Goal: Check status: Check status

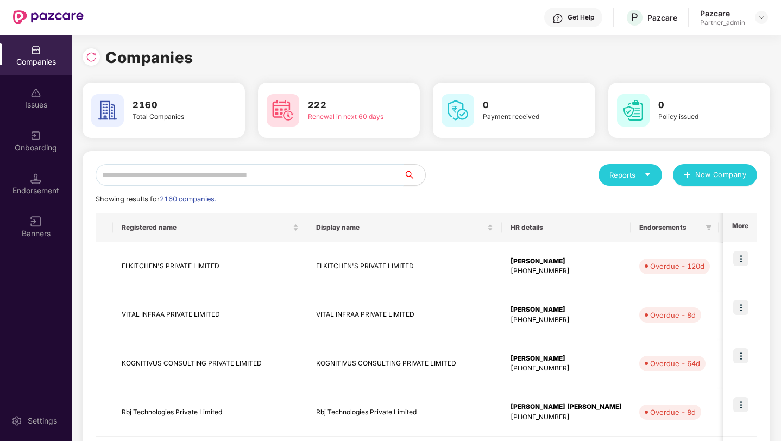
click at [228, 180] on input "text" at bounding box center [250, 175] width 308 height 22
click at [29, 185] on div "Endorsement" at bounding box center [36, 190] width 72 height 11
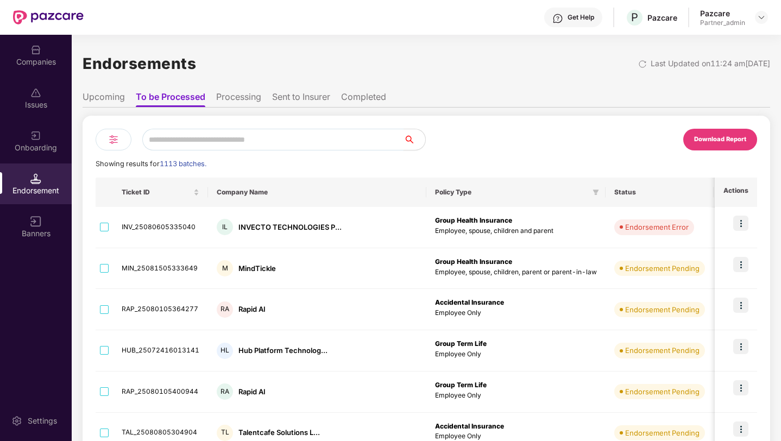
click at [204, 142] on input "text" at bounding box center [272, 140] width 261 height 22
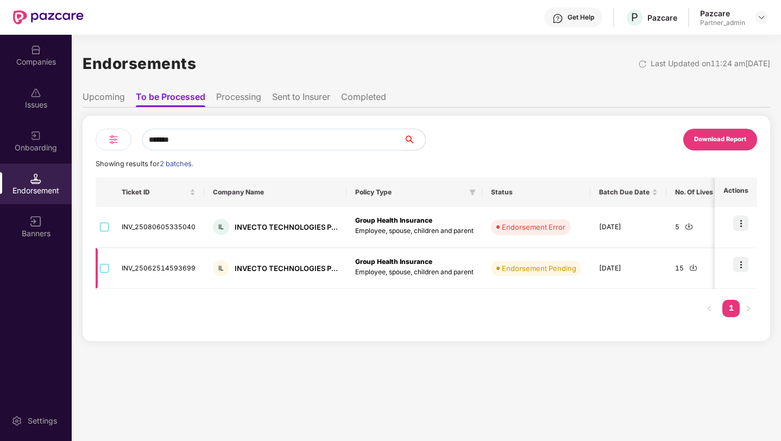
type input "*******"
click at [739, 260] on img at bounding box center [740, 264] width 15 height 15
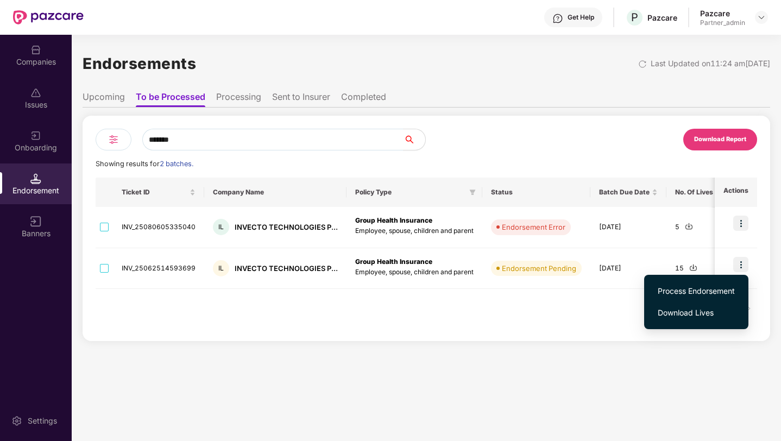
click at [703, 291] on span "Process Endorsement" at bounding box center [696, 291] width 77 height 12
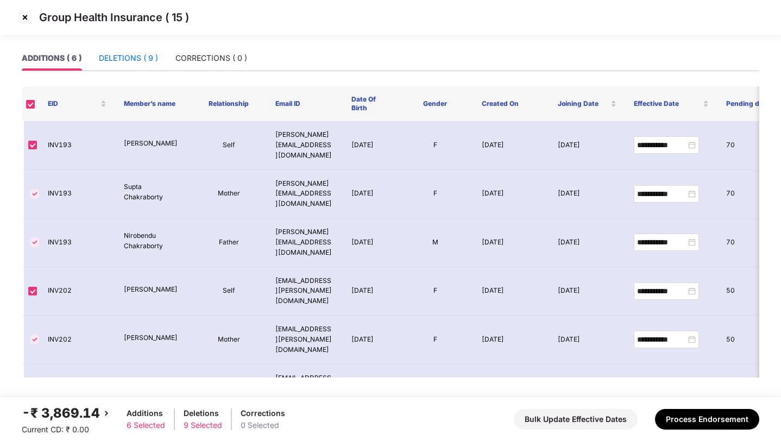
click at [123, 55] on div "DELETIONS ( 9 )" at bounding box center [128, 58] width 59 height 12
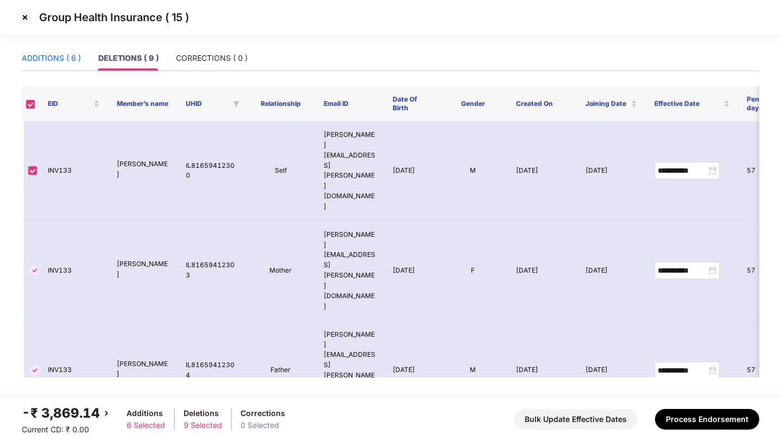
click at [58, 61] on div "ADDITIONS ( 6 )" at bounding box center [51, 58] width 59 height 12
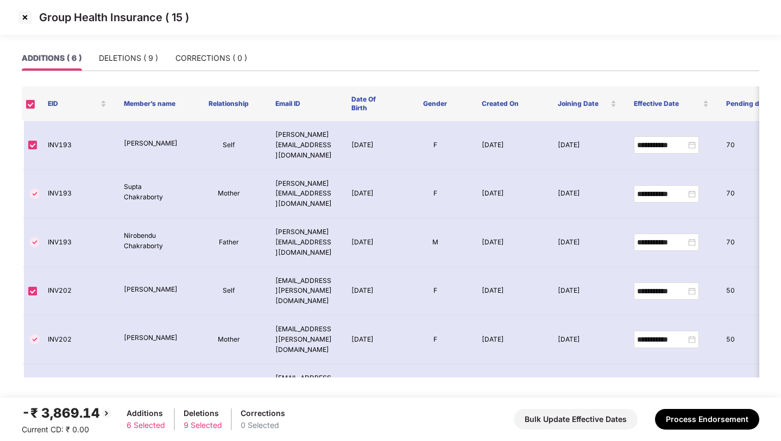
click at [24, 18] on img at bounding box center [24, 17] width 17 height 17
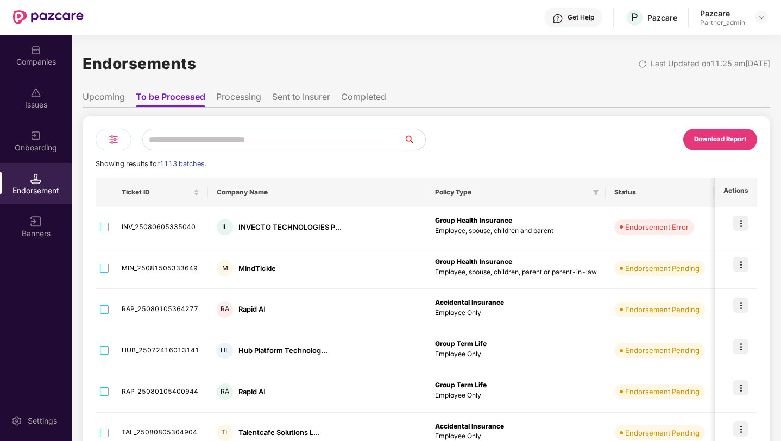
click at [215, 139] on input "text" at bounding box center [272, 140] width 261 height 22
type input "*******"
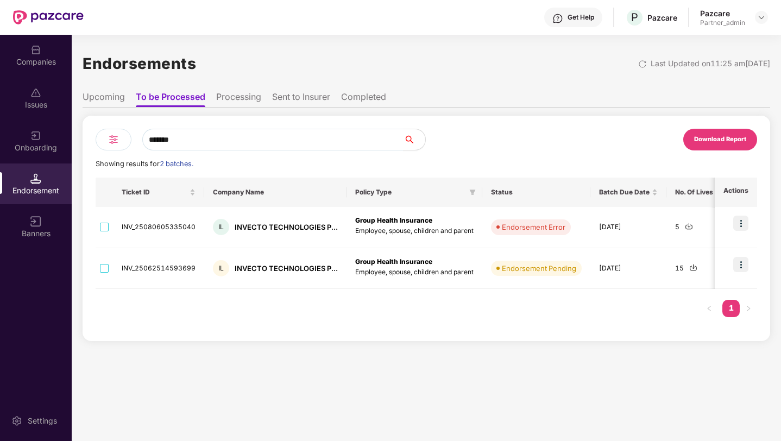
click at [103, 95] on li "Upcoming" at bounding box center [104, 99] width 42 height 16
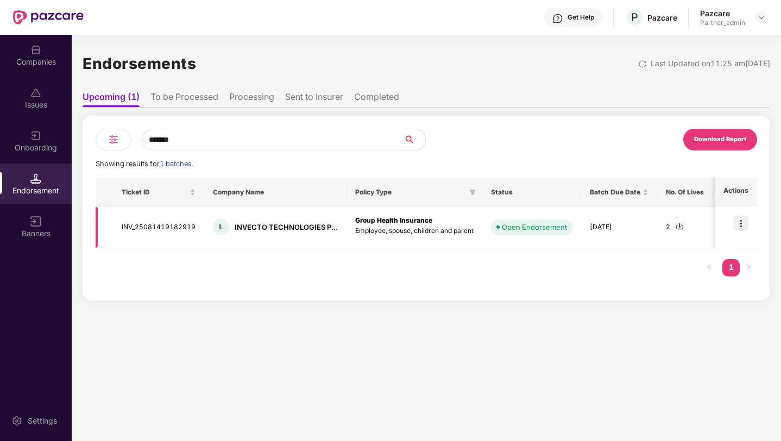
click at [745, 224] on img at bounding box center [740, 223] width 15 height 15
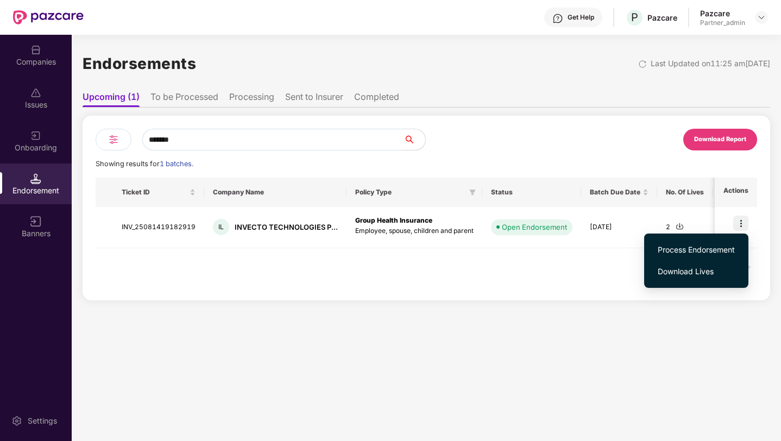
click at [706, 250] on span "Process Endorsement" at bounding box center [696, 250] width 77 height 12
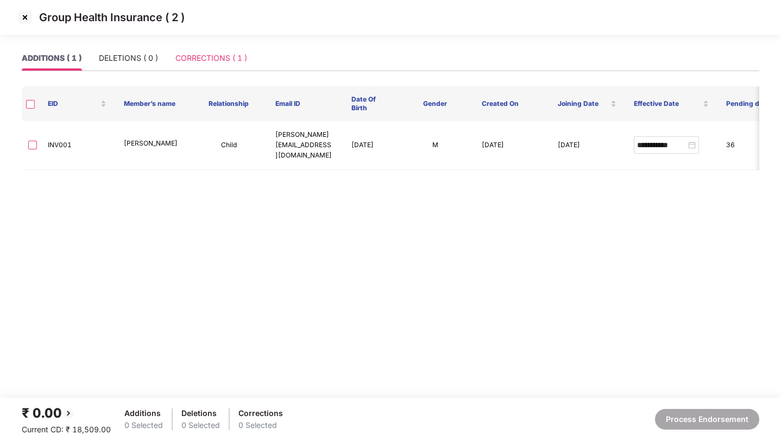
click at [205, 51] on div "CORRECTIONS ( 1 )" at bounding box center [211, 58] width 72 height 25
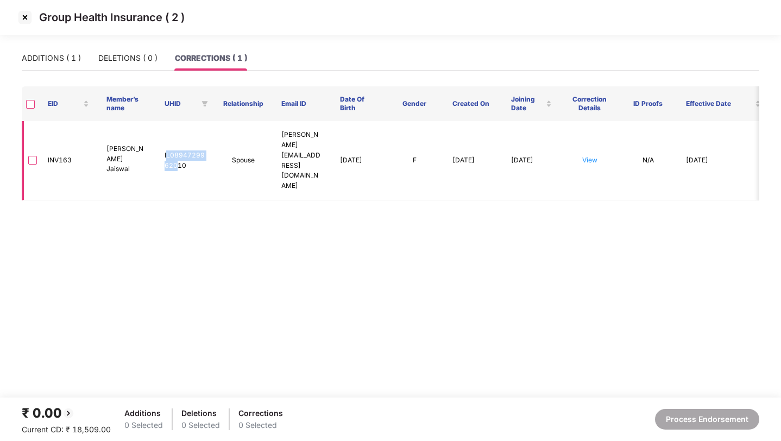
drag, startPoint x: 166, startPoint y: 142, endPoint x: 178, endPoint y: 149, distance: 14.2
click at [178, 149] on td "IL0894729962010" at bounding box center [185, 160] width 59 height 79
click at [31, 11] on img at bounding box center [24, 17] width 17 height 17
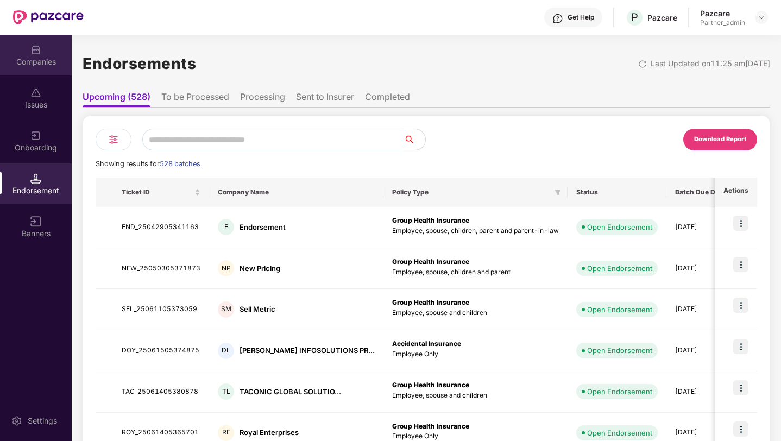
click at [26, 56] on div "Companies" at bounding box center [36, 61] width 72 height 11
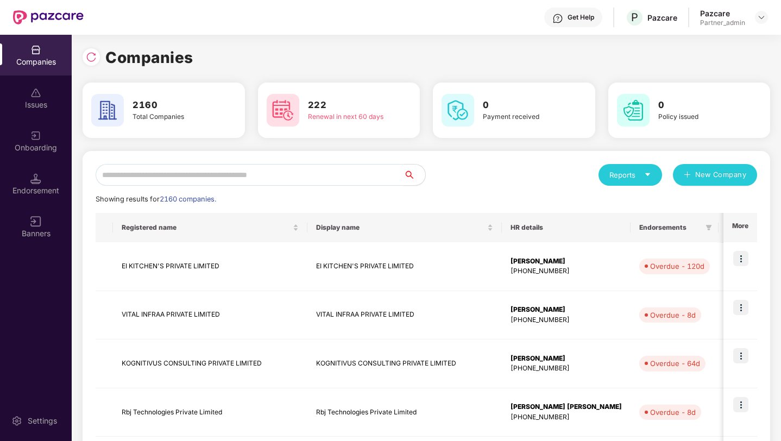
click at [200, 173] on input "text" at bounding box center [250, 175] width 308 height 22
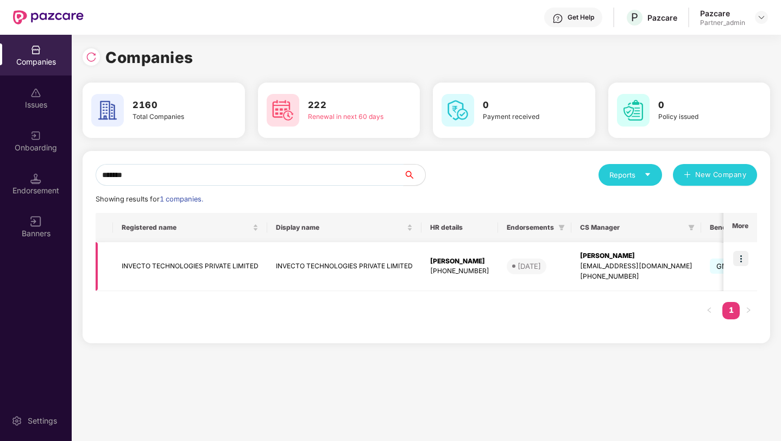
type input "*******"
click at [747, 253] on img at bounding box center [740, 258] width 15 height 15
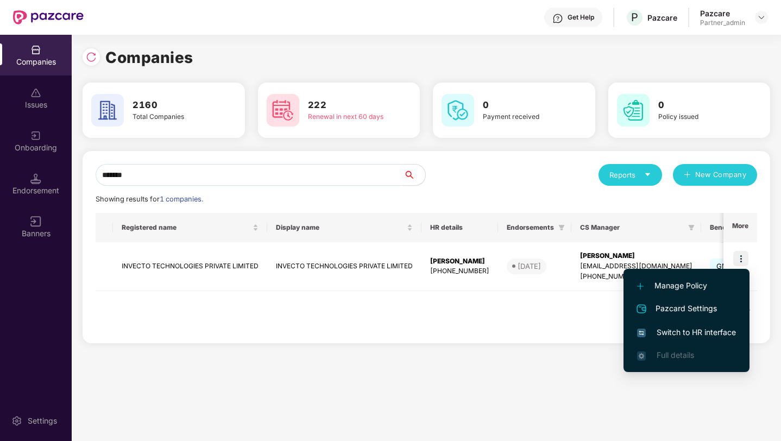
click at [685, 336] on span "Switch to HR interface" at bounding box center [686, 332] width 99 height 12
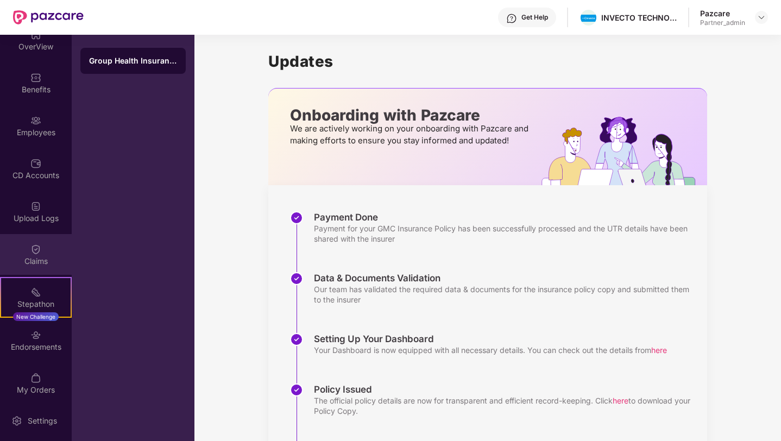
scroll to position [64, 0]
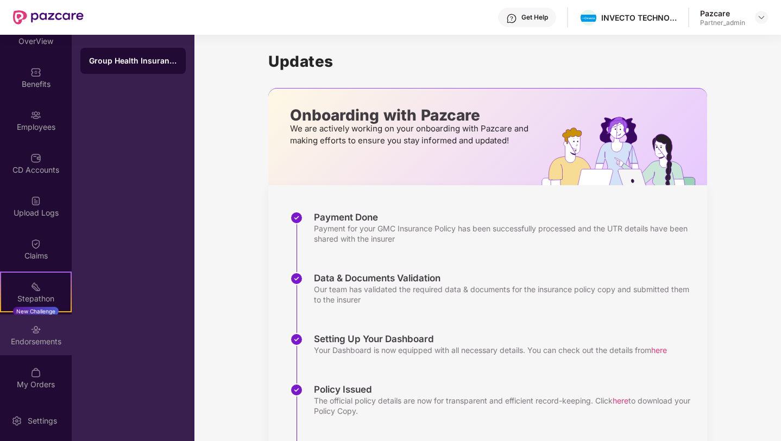
click at [38, 337] on div "Endorsements" at bounding box center [36, 341] width 72 height 11
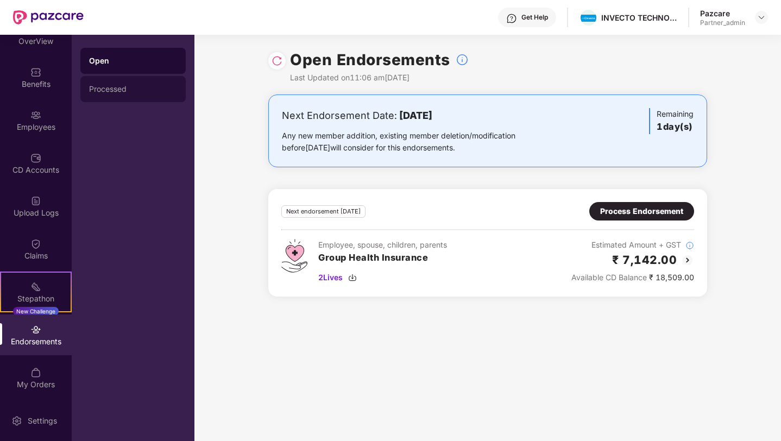
click at [133, 93] on div "Processed" at bounding box center [132, 89] width 105 height 26
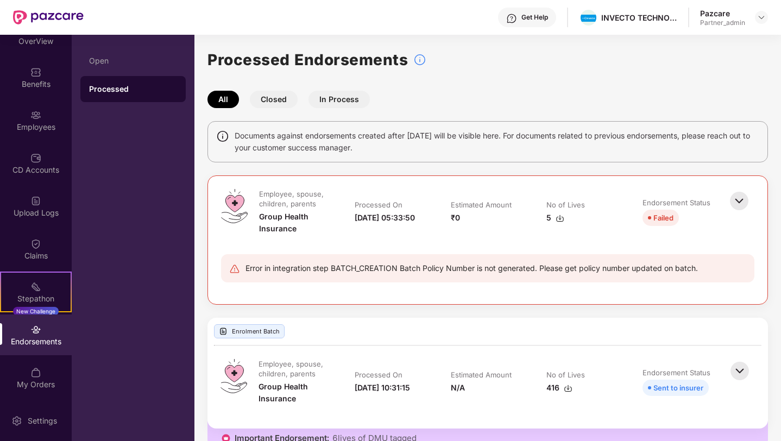
click at [515, 106] on div "All Closed In Process" at bounding box center [487, 99] width 561 height 17
drag, startPoint x: 354, startPoint y: 211, endPoint x: 406, endPoint y: 211, distance: 52.1
click at [406, 211] on td "Processed On [DATE] 05:33:50" at bounding box center [392, 217] width 96 height 56
copy div "[DATE]"
drag, startPoint x: 355, startPoint y: 223, endPoint x: 391, endPoint y: 223, distance: 36.4
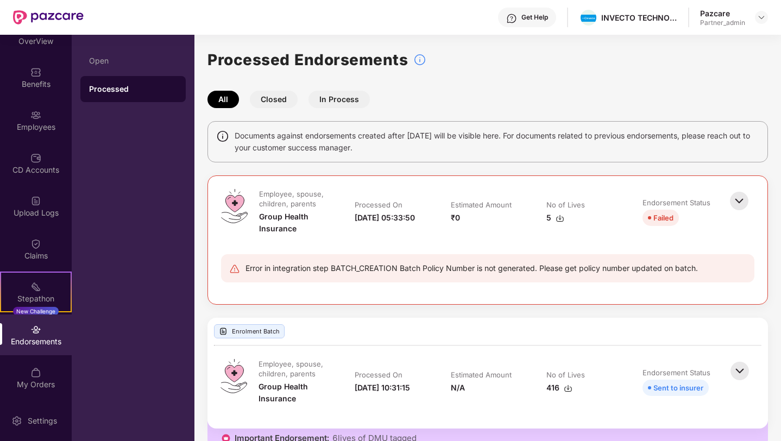
click at [391, 223] on div "[DATE] 05:33:50" at bounding box center [385, 218] width 60 height 12
copy div "05:33:50"
drag, startPoint x: 391, startPoint y: 223, endPoint x: 356, endPoint y: 222, distance: 35.3
click at [356, 222] on div "[DATE] 05:33:50" at bounding box center [385, 218] width 60 height 12
copy div "05:33:50"
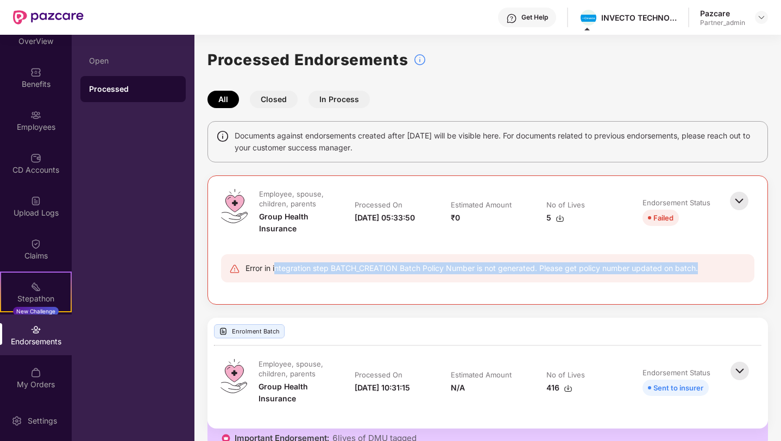
drag, startPoint x: 277, startPoint y: 266, endPoint x: 433, endPoint y: 277, distance: 156.8
click at [433, 277] on div "Error in integration step BATCH_CREATION Batch Policy Number is not generated. …" at bounding box center [487, 268] width 533 height 28
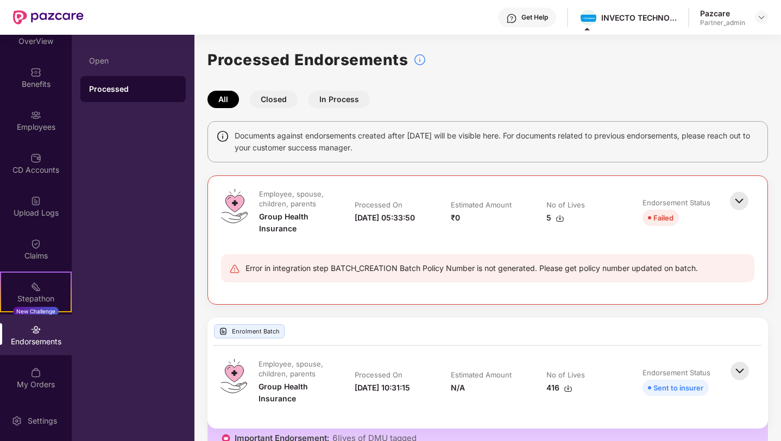
click at [457, 269] on div "Error in integration step BATCH_CREATION Batch Policy Number is not generated. …" at bounding box center [472, 268] width 452 height 12
drag, startPoint x: 253, startPoint y: 268, endPoint x: 513, endPoint y: 272, distance: 259.7
click at [513, 272] on div "Error in integration step BATCH_CREATION Batch Policy Number is not generated. …" at bounding box center [472, 268] width 452 height 12
